Goal: Information Seeking & Learning: Learn about a topic

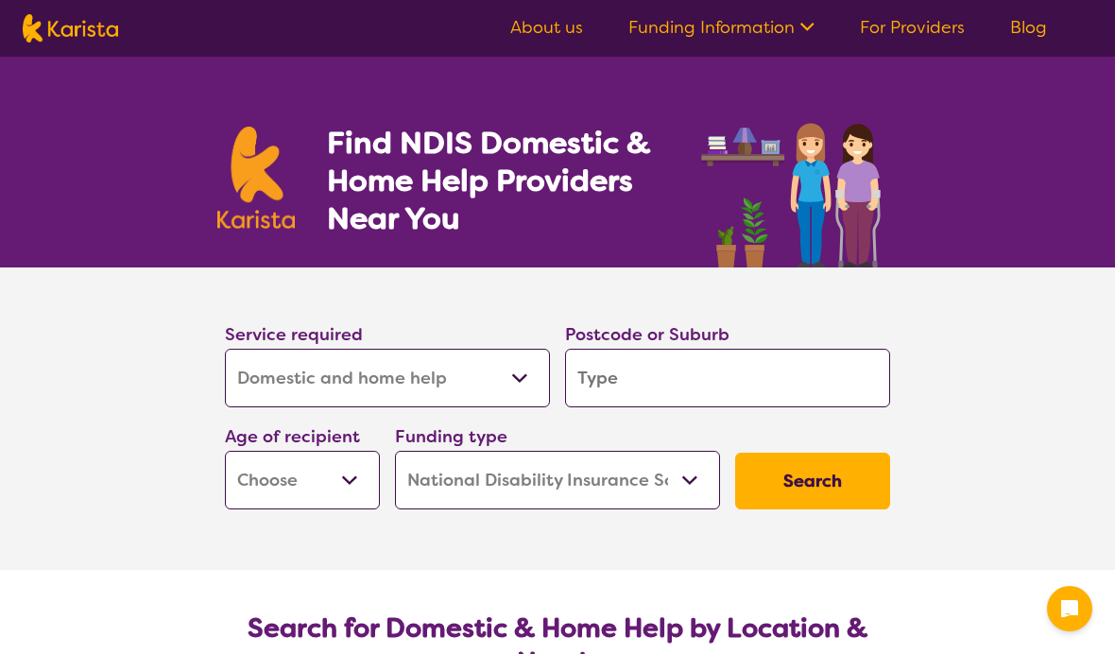
select select "Domestic and home help"
select select "NDIS"
select select "Domestic and home help"
select select "NDIS"
click at [528, 373] on select "Allied Health Assistant Assessment (ADHD or Autism) Behaviour support Counselli…" at bounding box center [387, 378] width 325 height 59
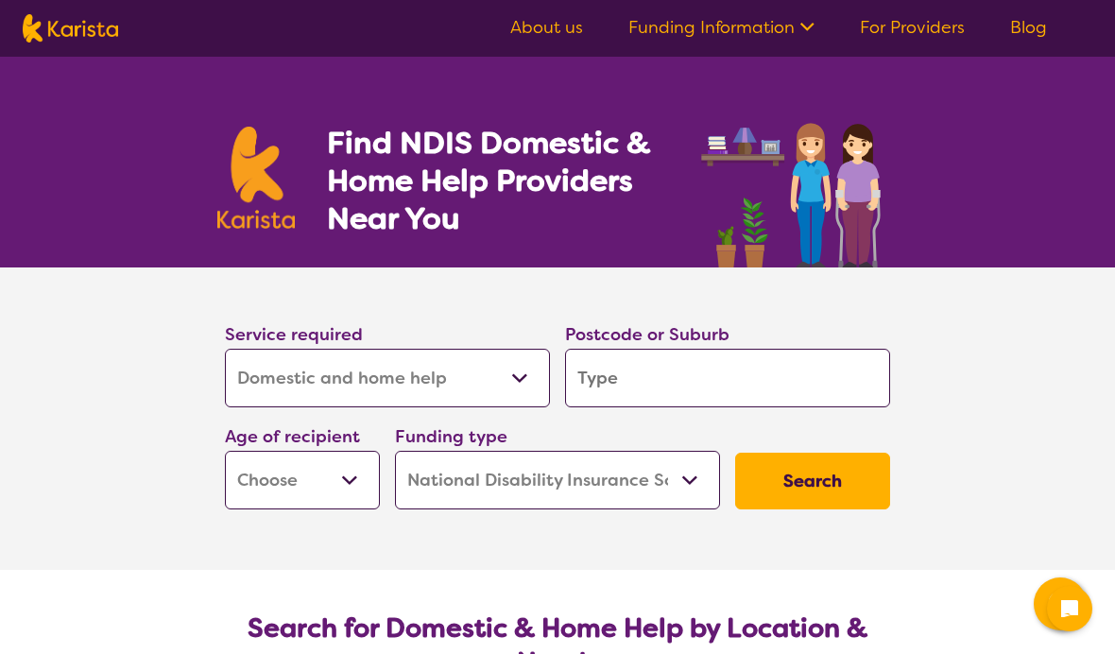
click at [635, 376] on input "search" at bounding box center [727, 378] width 325 height 59
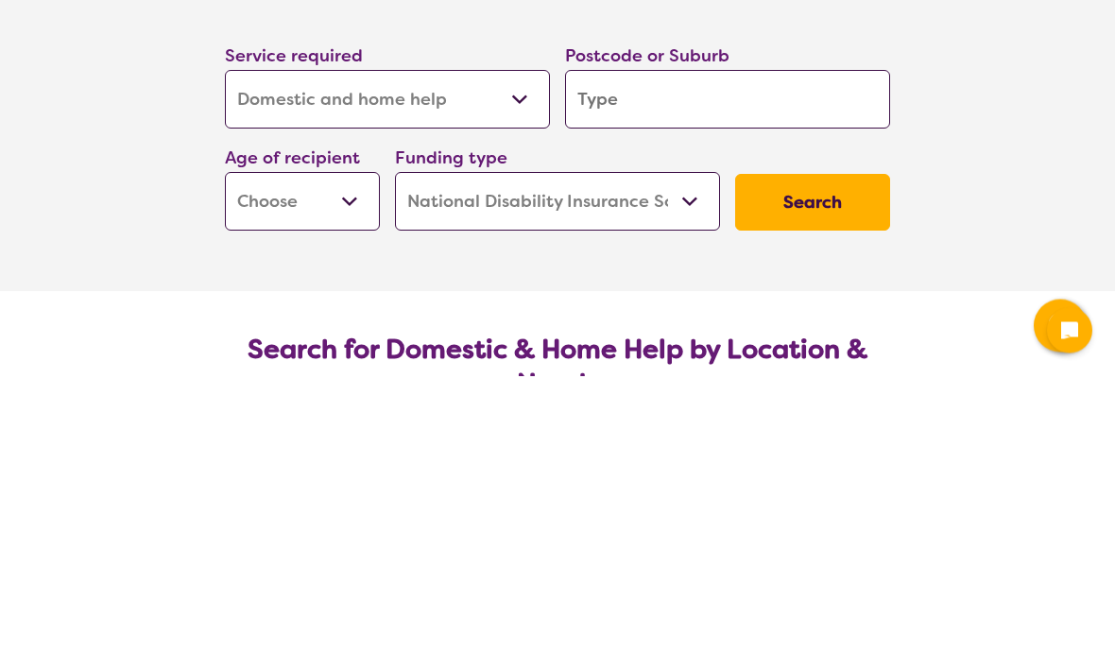
type input "B"
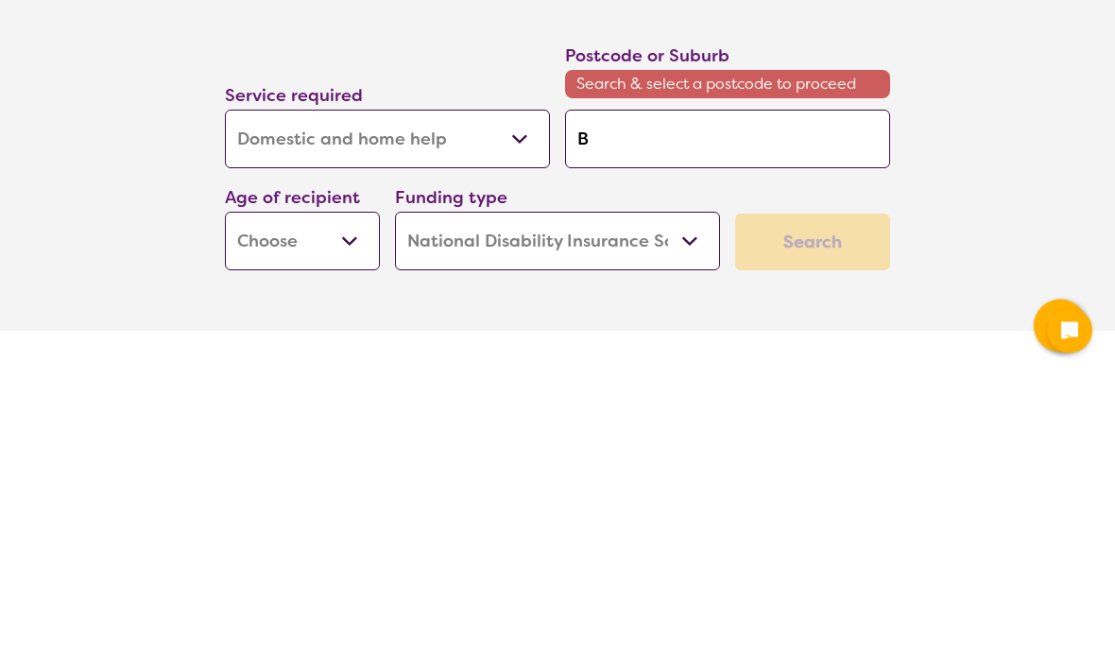
type input "Bu"
type input "Bur"
type input "Burp"
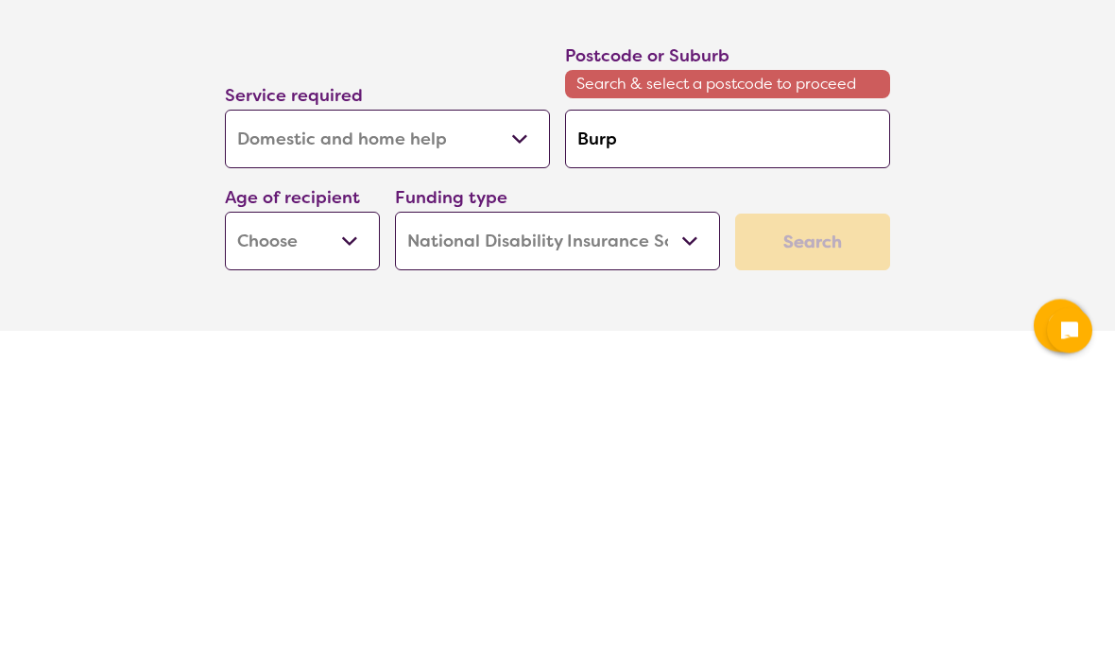
type input "Burp"
type input "Burpe"
type input "Burpen"
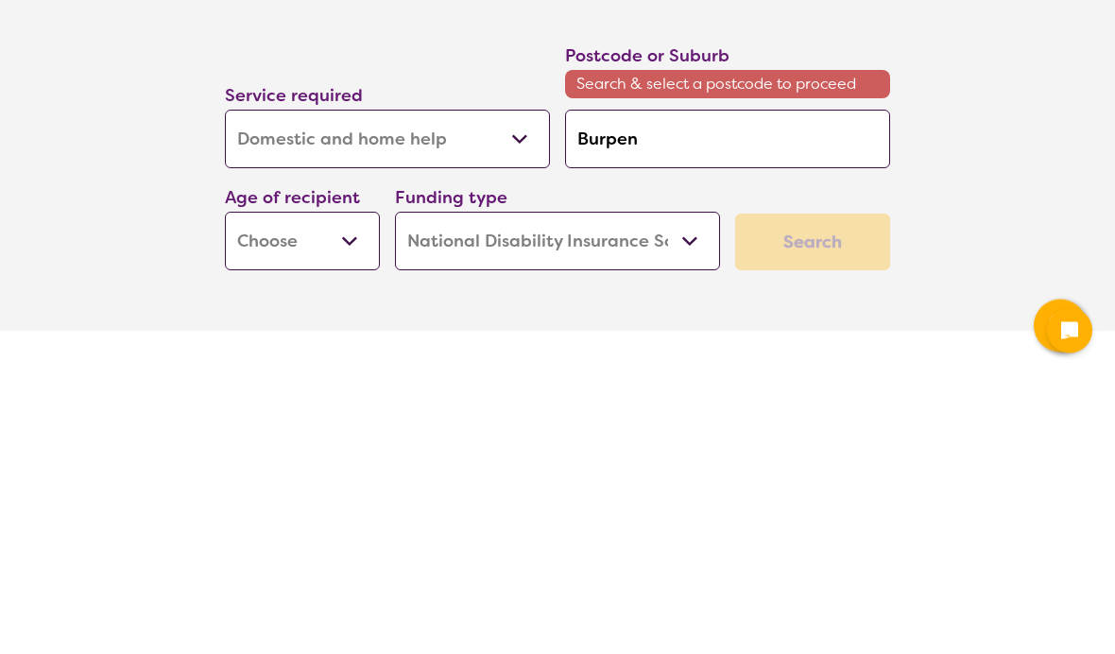
type input "Burpeng"
type input "Burpenga"
type input "Burpengar"
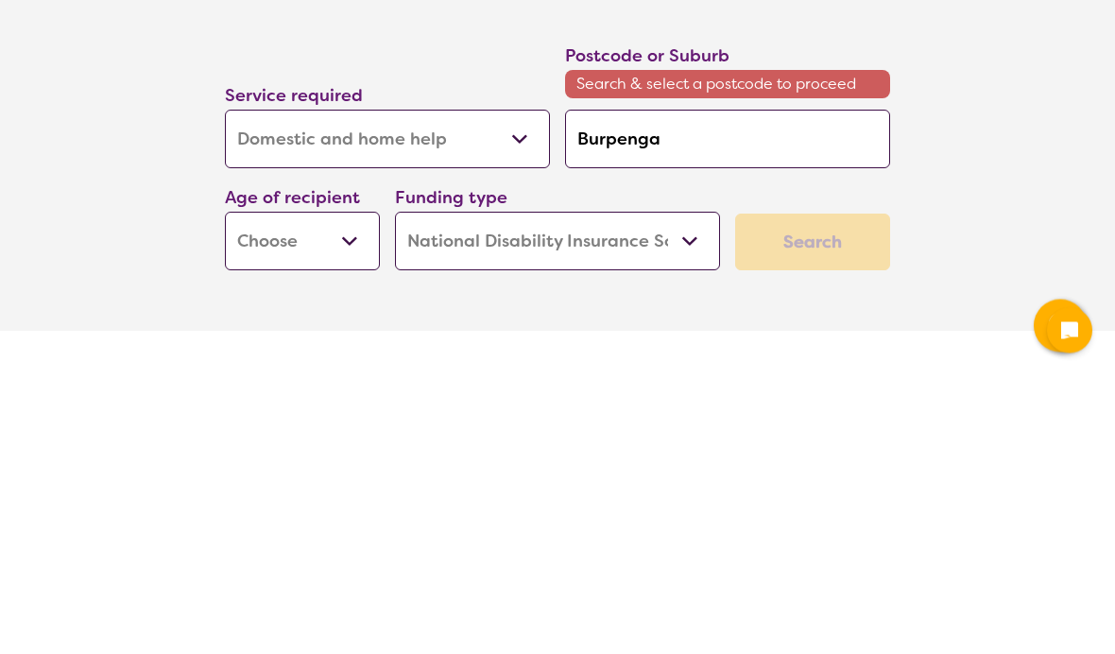
type input "Burpengar"
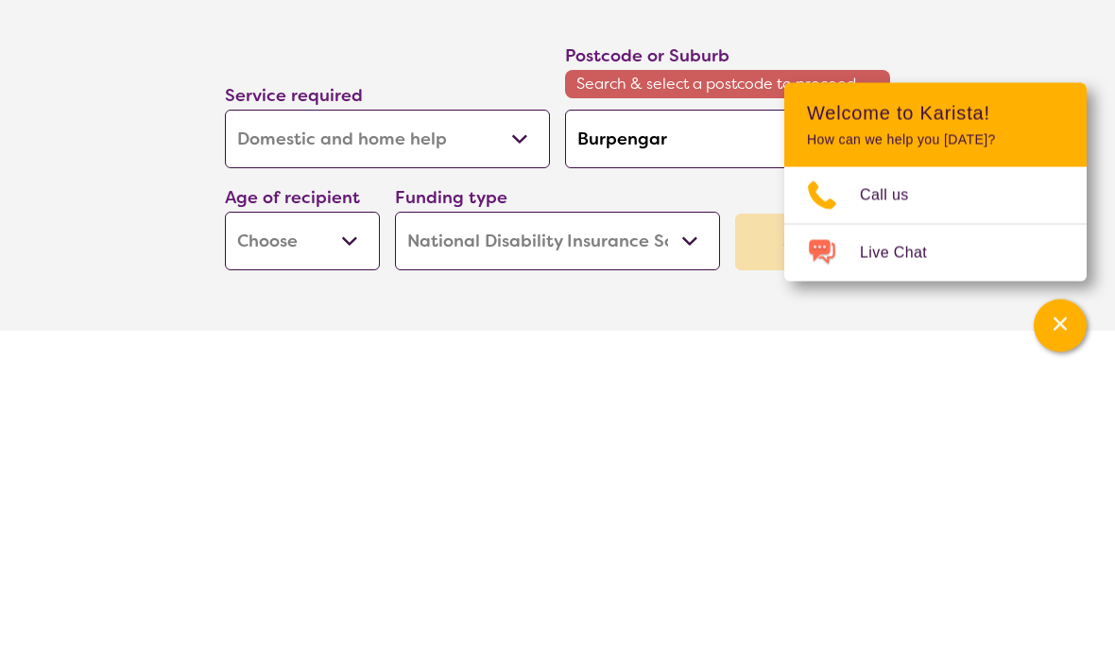
type input "Burpengary"
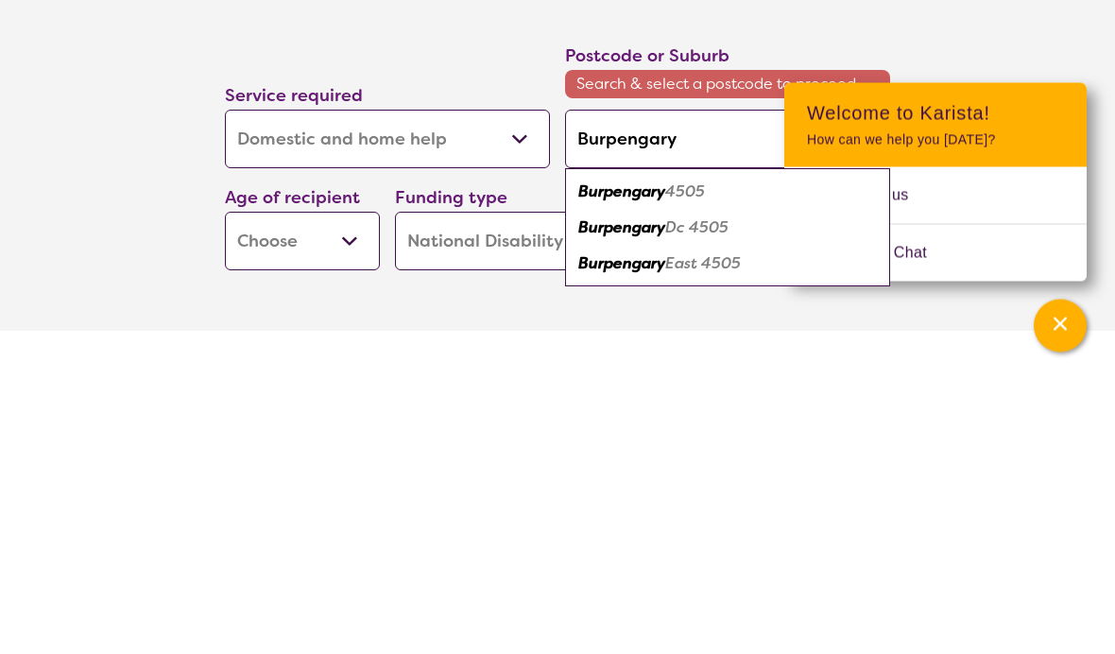
click at [695, 460] on em "4505" at bounding box center [685, 470] width 40 height 20
type input "4505"
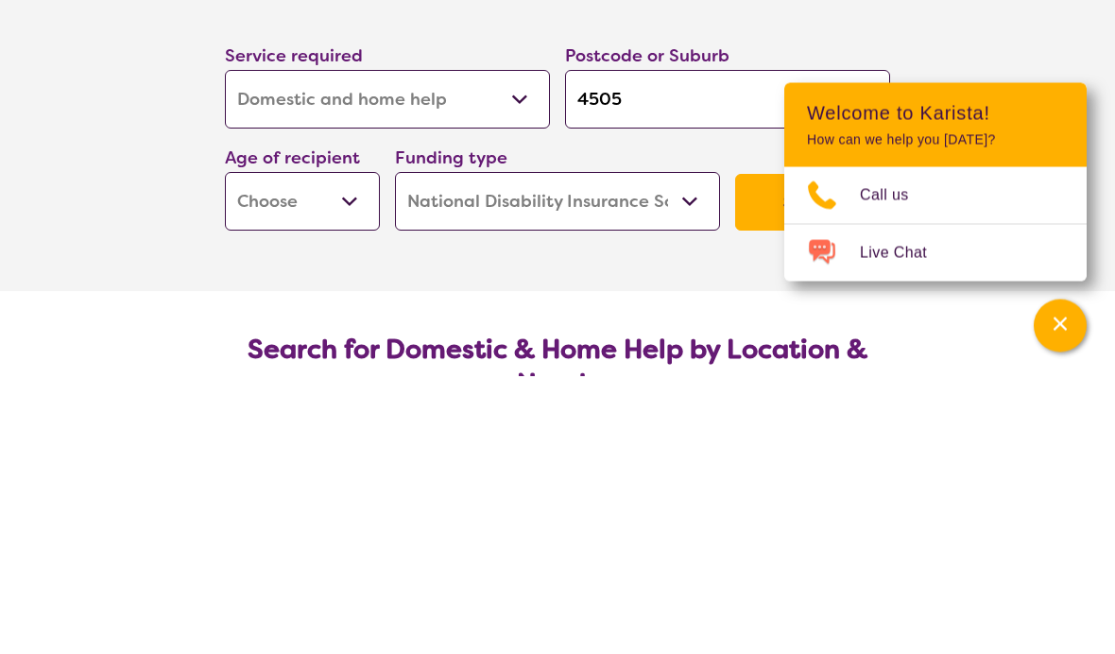
scroll to position [279, 0]
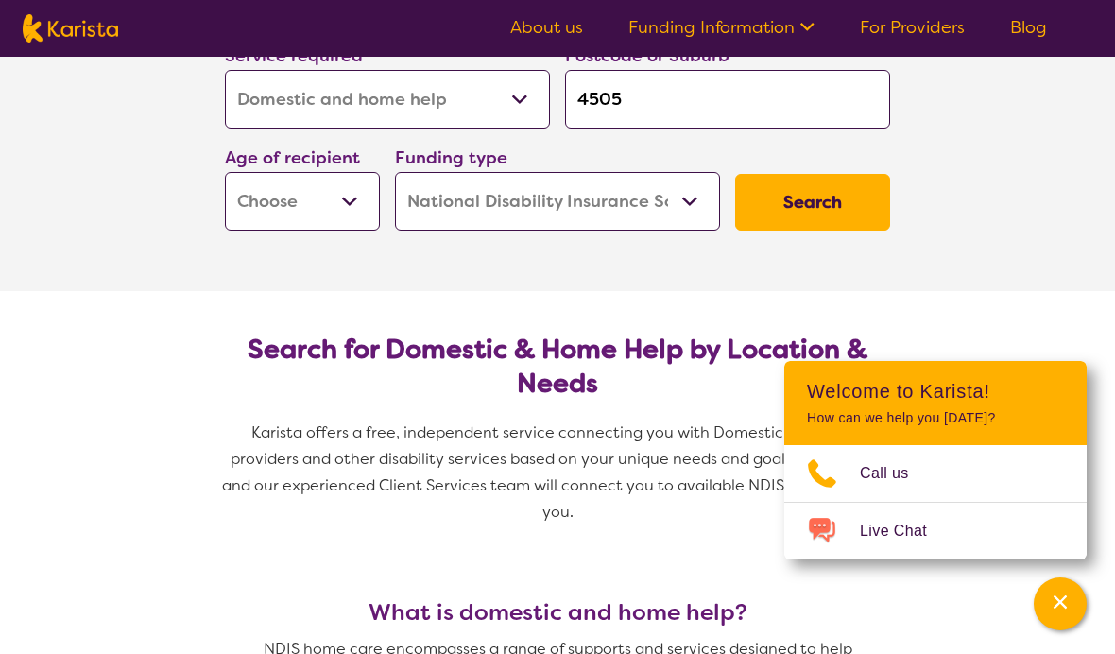
click at [352, 201] on select "Early Childhood - 0 to 9 Child - 10 to 11 Adolescent - 12 to 17 Adult - 18 to 6…" at bounding box center [302, 201] width 155 height 59
select select "AD"
click at [827, 202] on button "Search" at bounding box center [812, 202] width 155 height 57
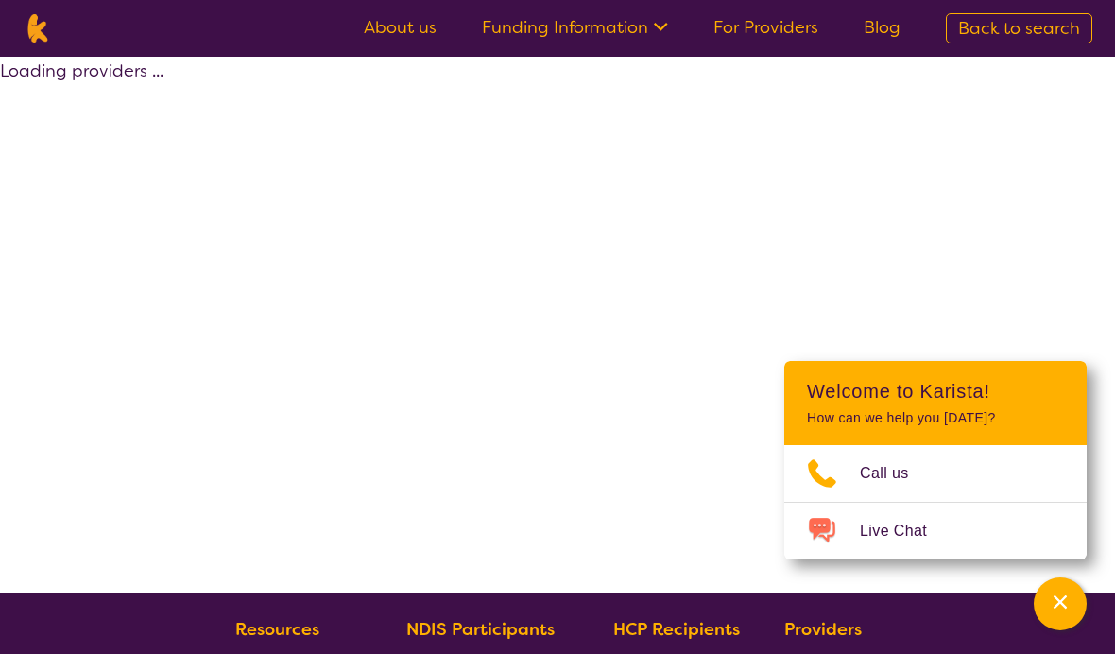
select select "Domestic and home help"
select select "AD"
select select "NDIS"
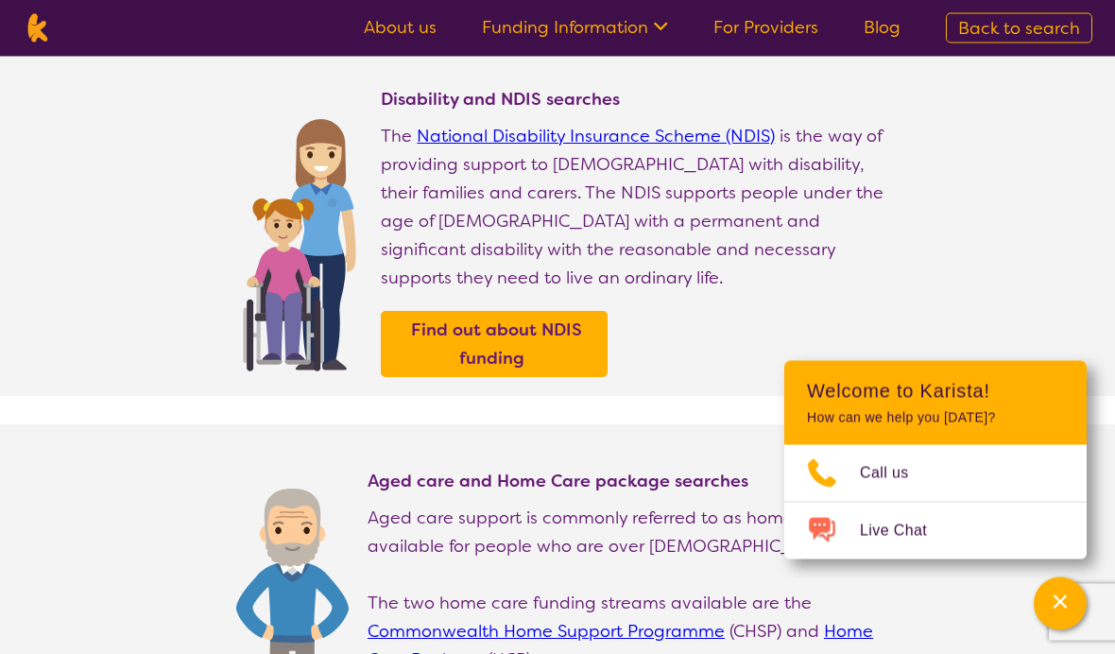
scroll to position [173, 0]
click at [603, 372] on link "Find out about NDIS funding" at bounding box center [493, 343] width 217 height 57
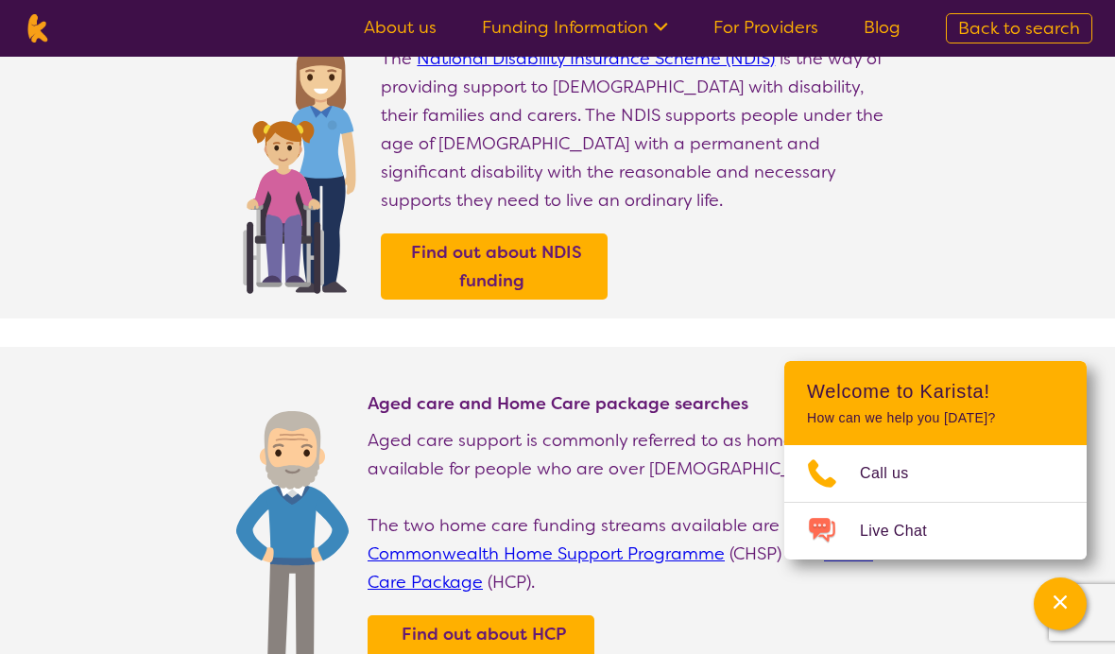
click at [782, 27] on link "For Providers" at bounding box center [765, 27] width 105 height 23
select select "Domestic and home help"
select select "AD"
select select "NDIS"
select select "Domestic and home help"
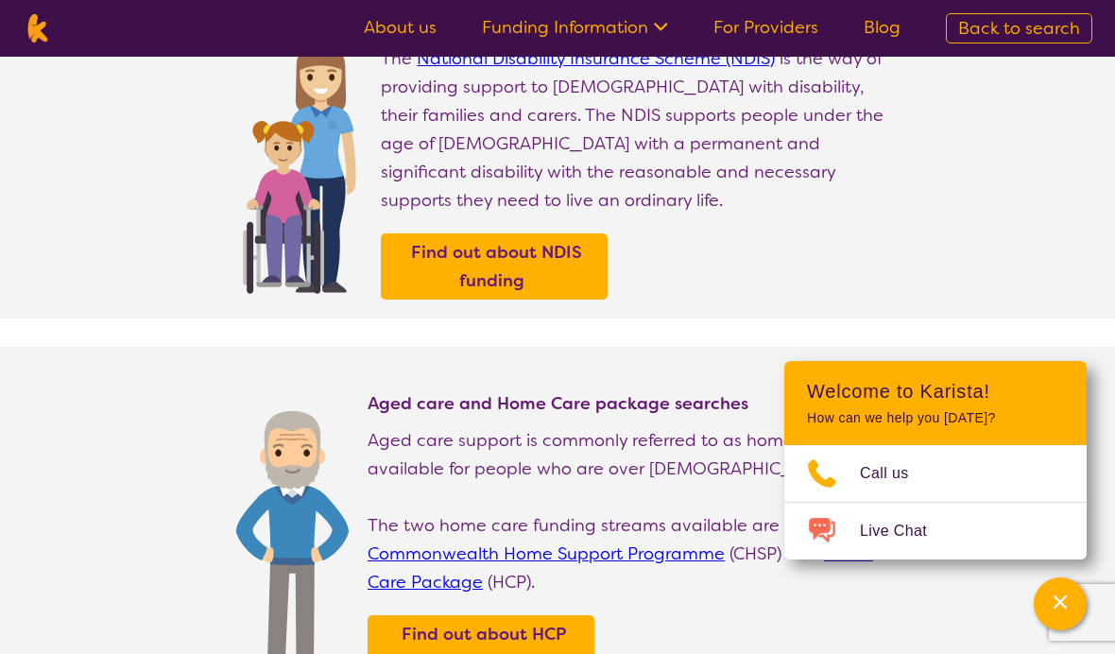
select select "AD"
select select "NDIS"
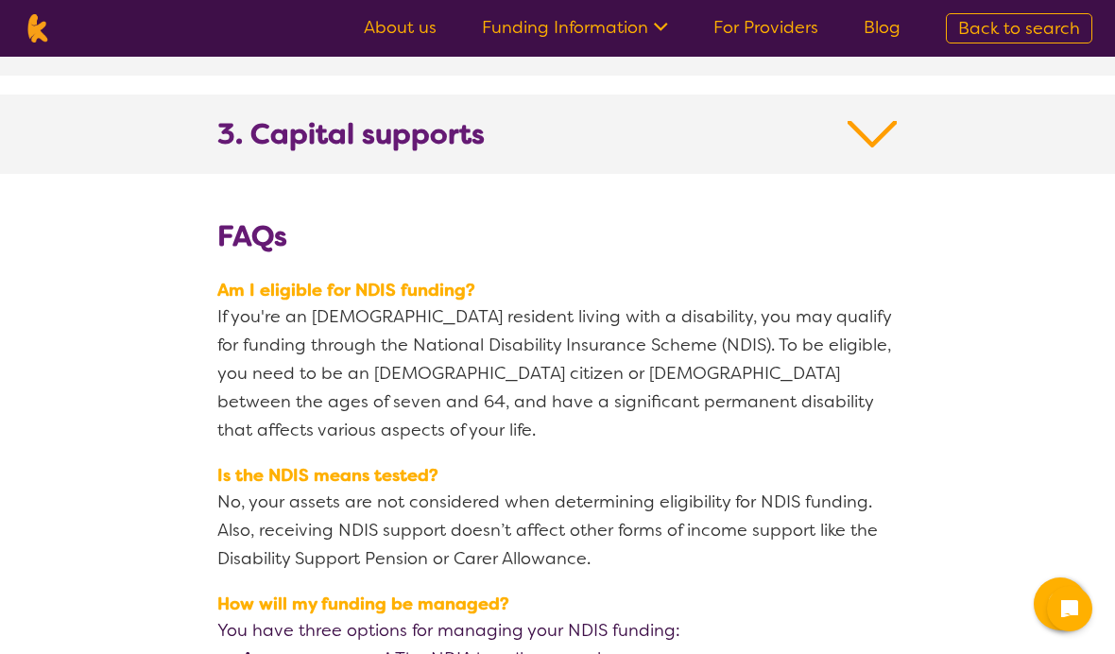
scroll to position [2106, 0]
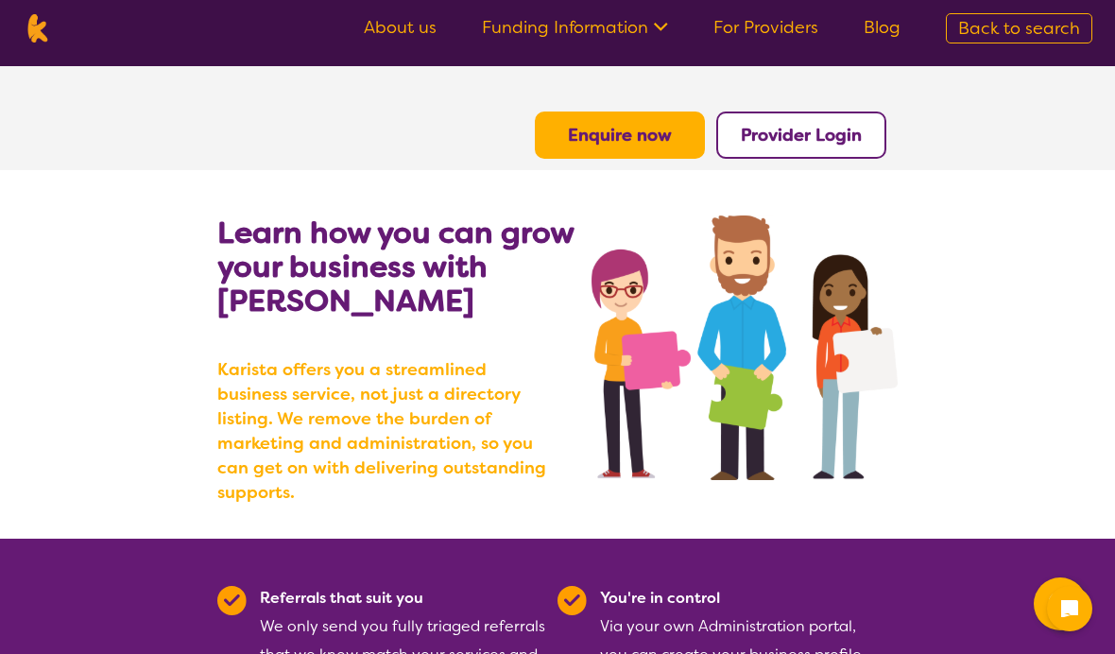
click at [599, 21] on link "Funding Information" at bounding box center [575, 27] width 186 height 23
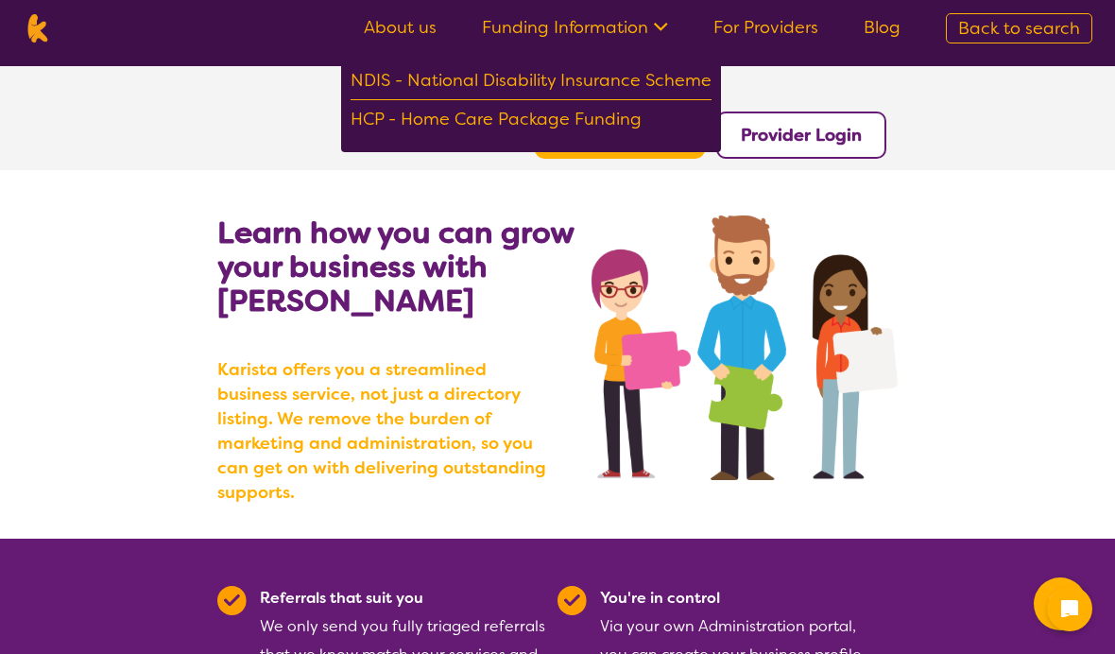
click at [698, 81] on div "NDIS - National Disability Insurance Scheme" at bounding box center [530, 83] width 361 height 34
